Goal: Task Accomplishment & Management: Complete application form

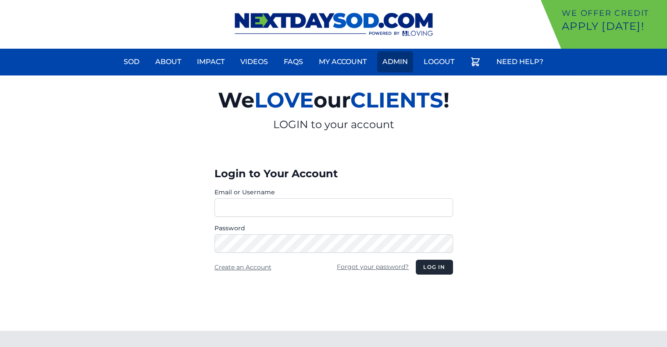
type input "**********"
click at [403, 63] on link "Admin" at bounding box center [395, 61] width 36 height 21
type input "**********"
click at [391, 63] on link "Admin" at bounding box center [395, 61] width 36 height 21
